Goal: Task Accomplishment & Management: Manage account settings

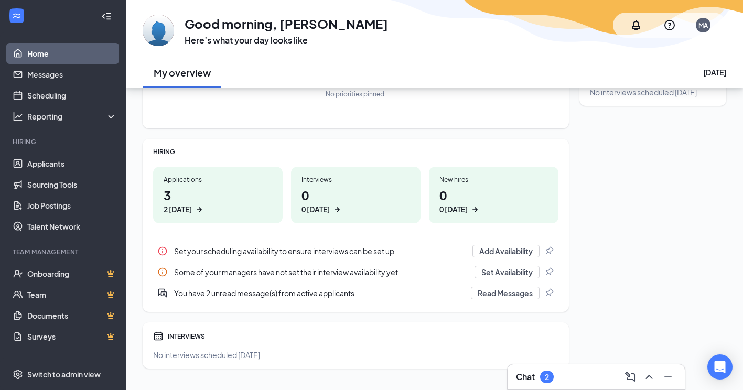
scroll to position [112, 0]
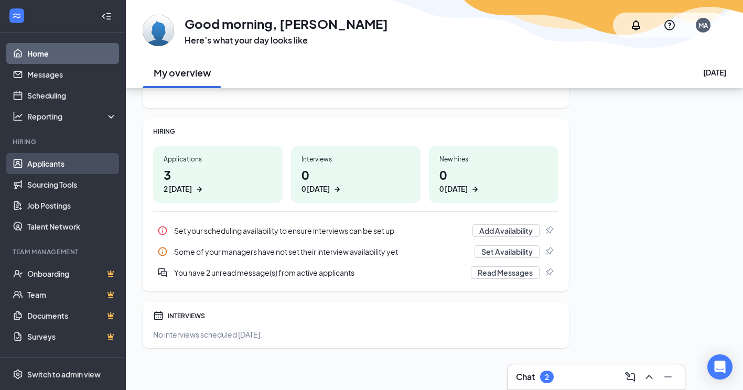
click at [43, 166] on link "Applicants" at bounding box center [72, 163] width 90 height 21
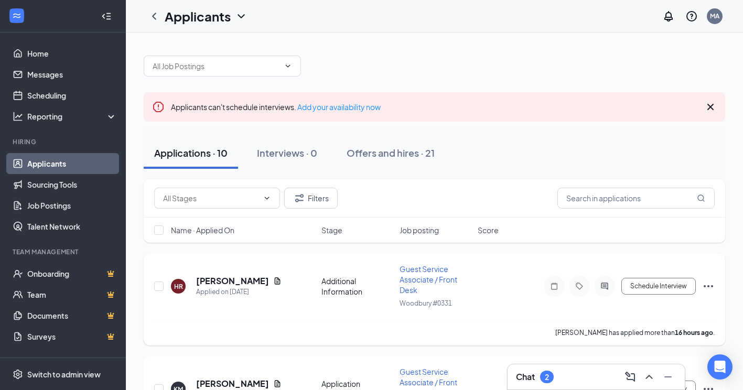
scroll to position [210, 0]
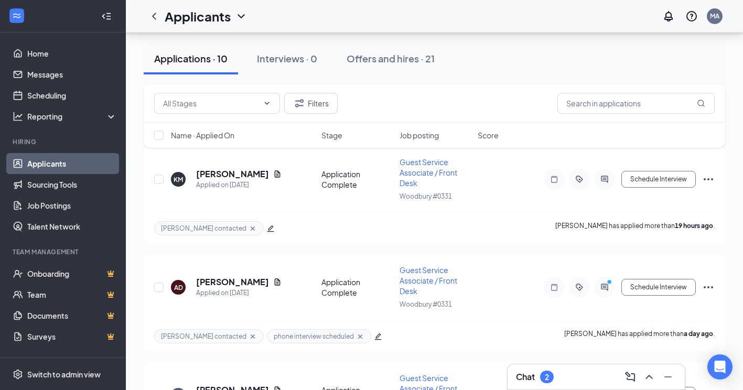
click at [589, 384] on div "Chat 2" at bounding box center [596, 377] width 160 height 17
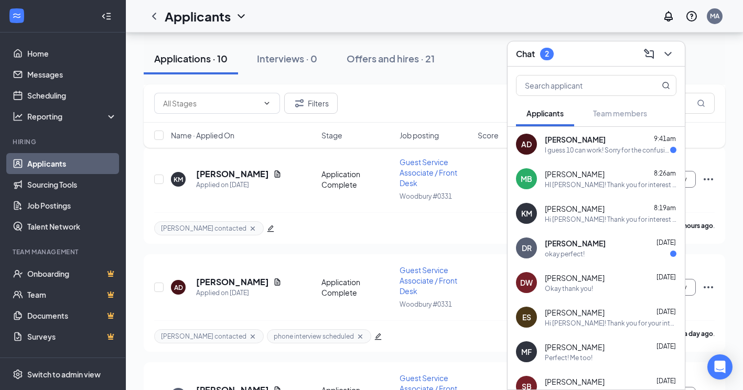
click at [580, 279] on span "[PERSON_NAME]" at bounding box center [575, 278] width 60 height 10
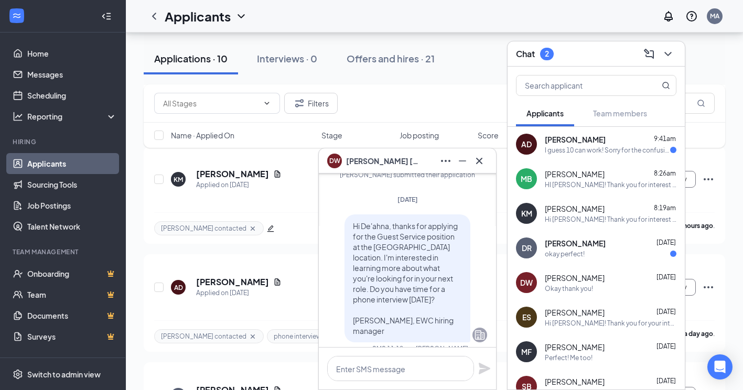
scroll to position [-210, 0]
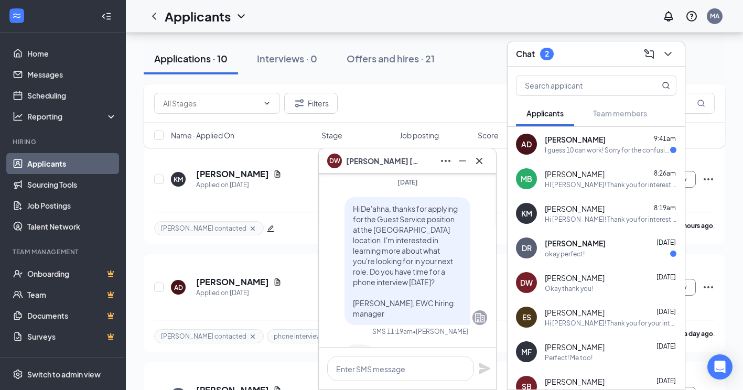
click at [489, 167] on div "DW [PERSON_NAME]" at bounding box center [407, 160] width 177 height 25
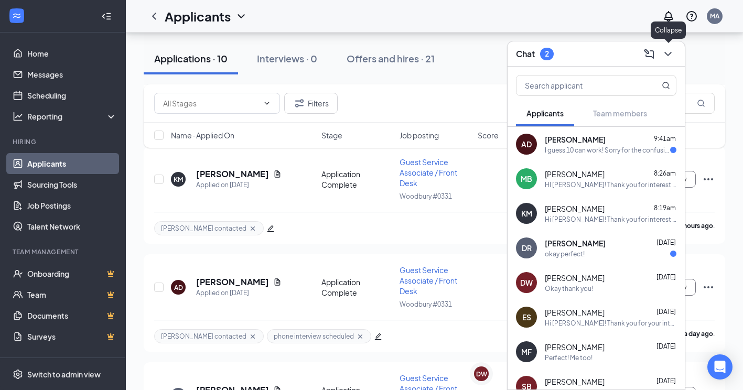
click at [664, 51] on icon "ChevronDown" at bounding box center [668, 54] width 13 height 13
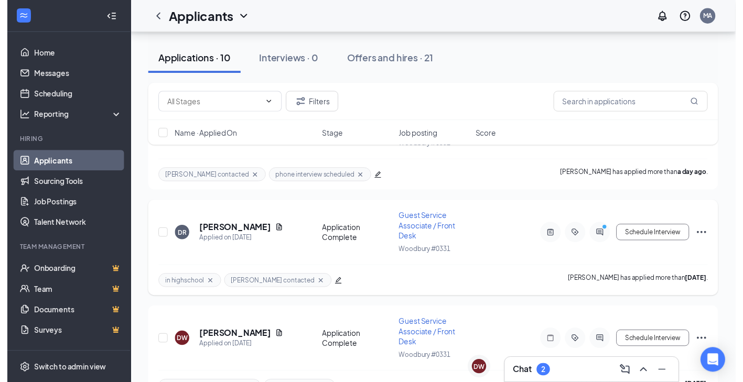
scroll to position [472, 0]
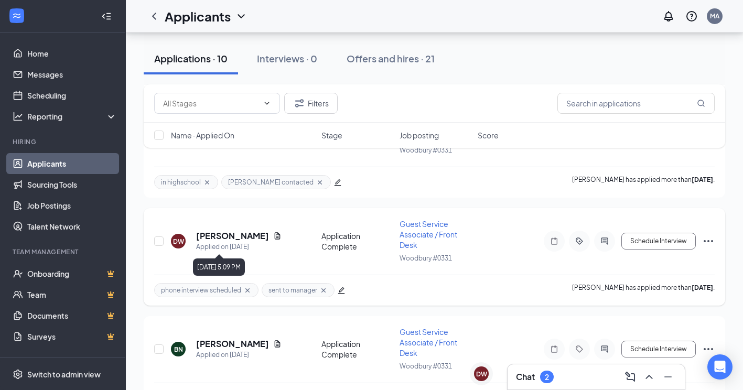
click at [242, 235] on h5 "[PERSON_NAME]" at bounding box center [232, 236] width 73 height 12
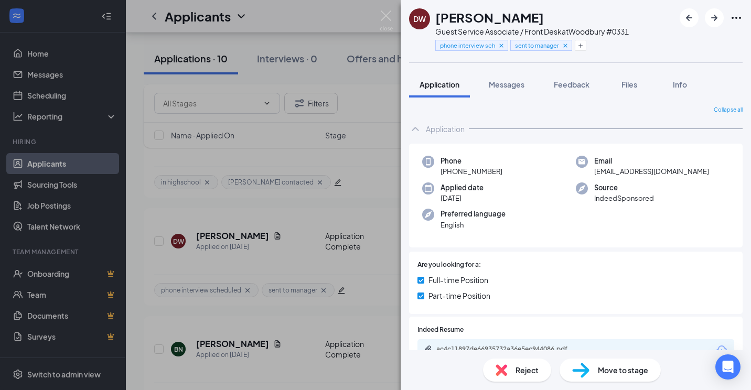
click at [360, 157] on div "DW [PERSON_NAME] Guest Service Associate / Front Desk at [GEOGRAPHIC_DATA] #033…" at bounding box center [375, 195] width 751 height 390
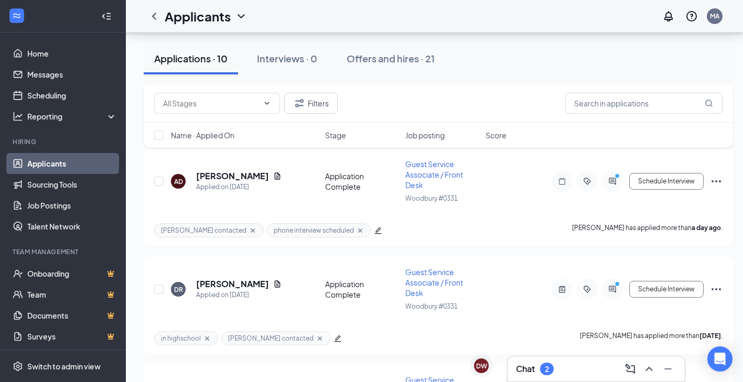
scroll to position [315, 0]
